Goal: Navigation & Orientation: Find specific page/section

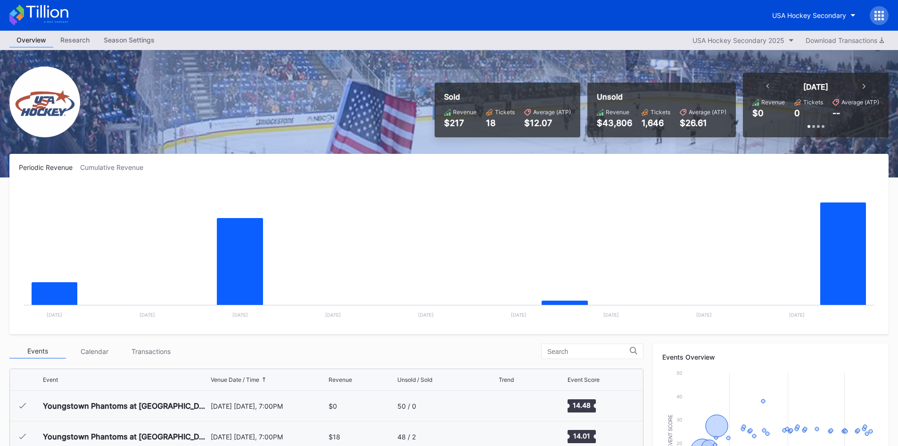
scroll to position [267, 0]
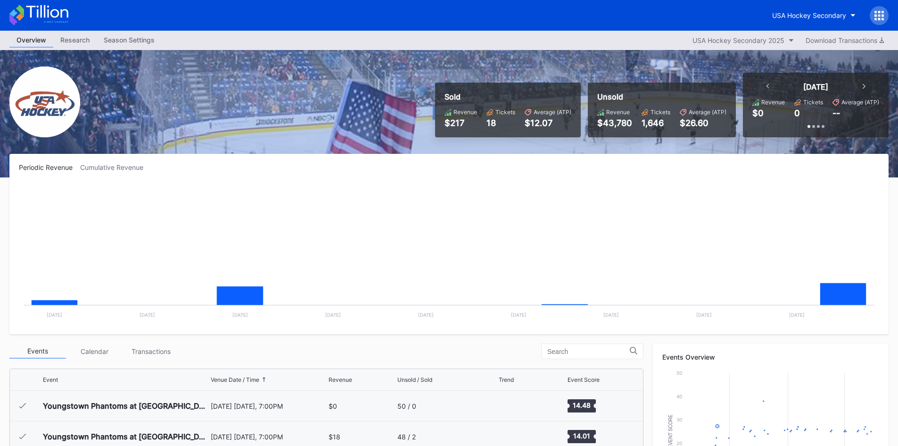
scroll to position [92, 0]
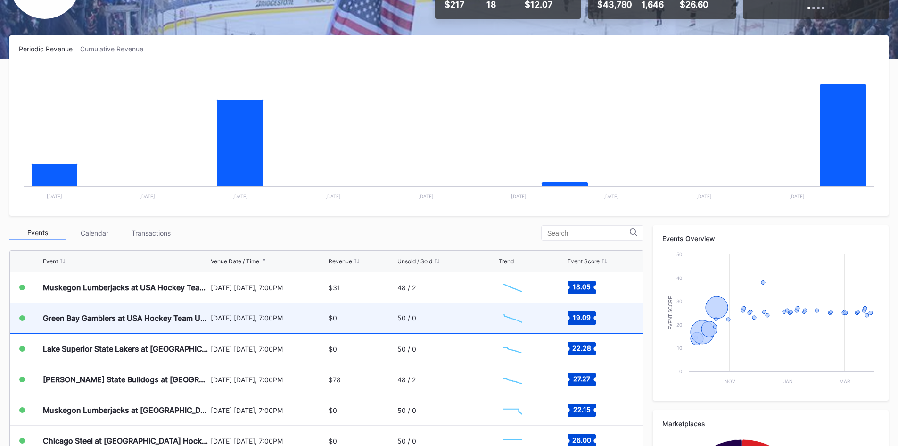
scroll to position [141, 0]
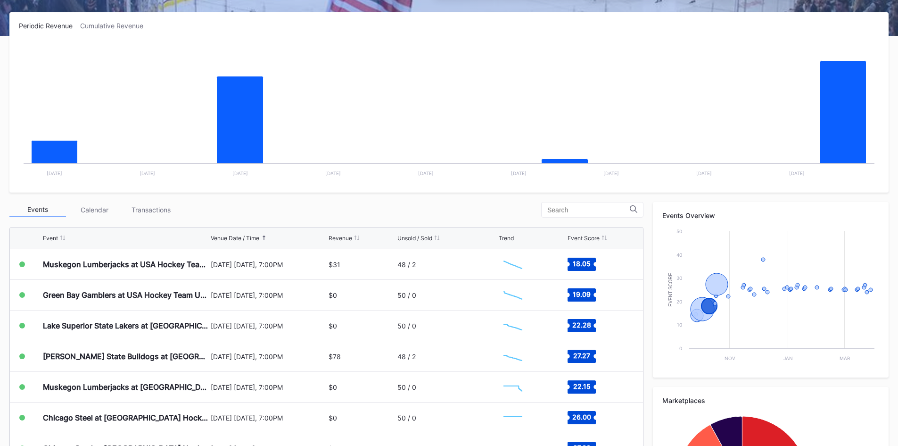
click at [321, 201] on div "Periodic Revenue Cumulative Revenue Created with Highcharts 11.2.0 Chart title …" at bounding box center [449, 291] width 898 height 559
